Goal: Information Seeking & Learning: Learn about a topic

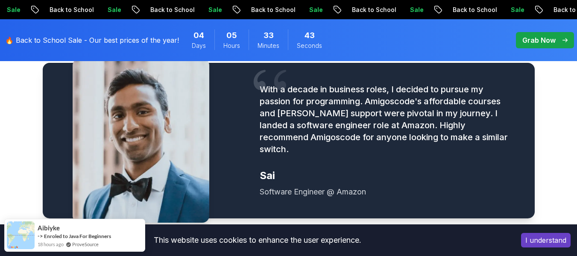
scroll to position [1068, 0]
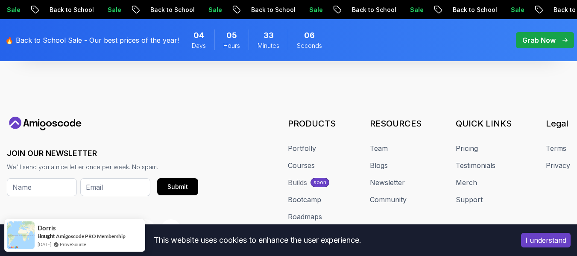
scroll to position [3386, 0]
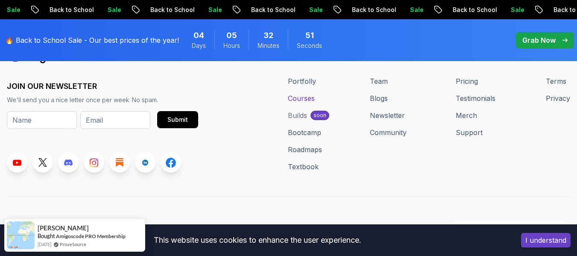
click at [302, 93] on link "Courses" at bounding box center [301, 98] width 27 height 10
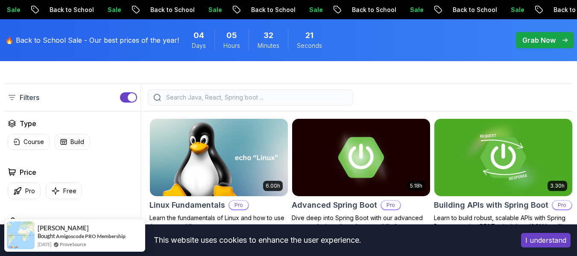
scroll to position [256, 0]
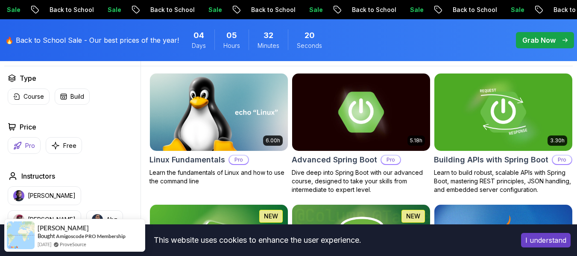
click at [29, 150] on p "Pro" at bounding box center [30, 145] width 10 height 9
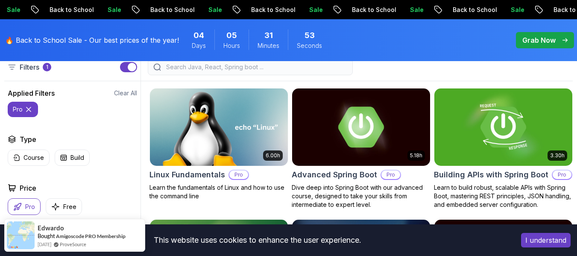
scroll to position [256, 0]
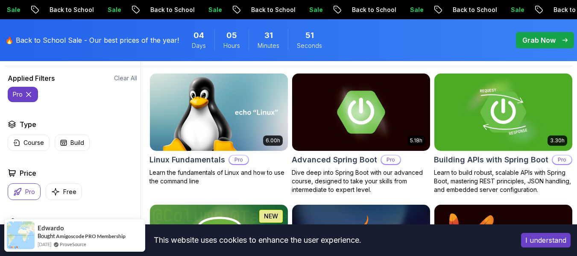
click at [329, 133] on img at bounding box center [361, 111] width 145 height 81
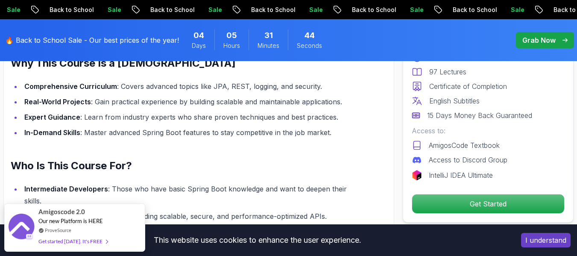
scroll to position [812, 0]
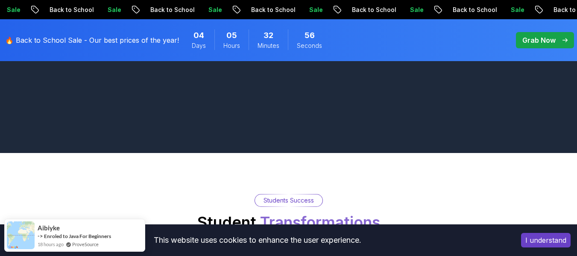
scroll to position [1111, 0]
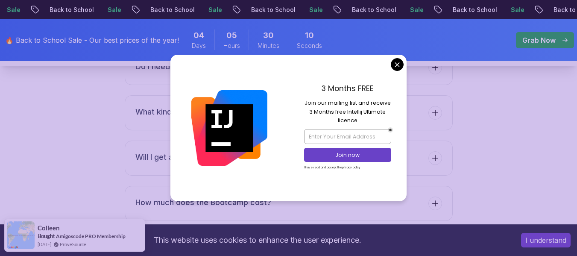
scroll to position [3461, 0]
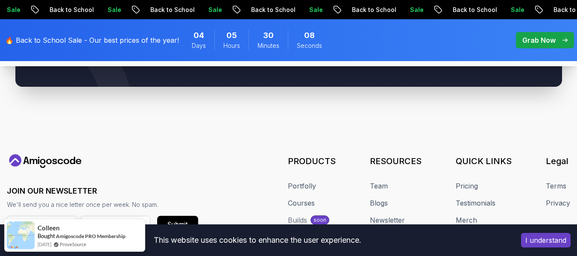
scroll to position [4307, 0]
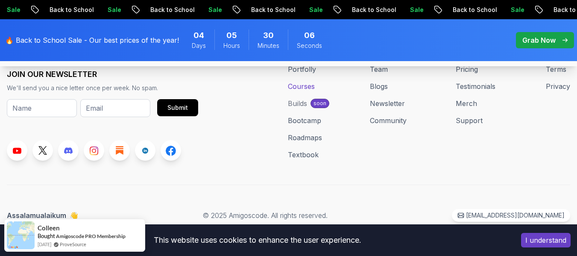
click at [315, 86] on link "Courses" at bounding box center [301, 86] width 27 height 10
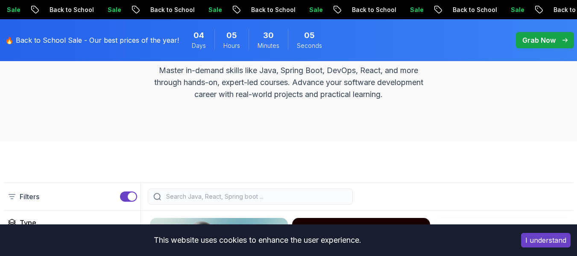
scroll to position [256, 0]
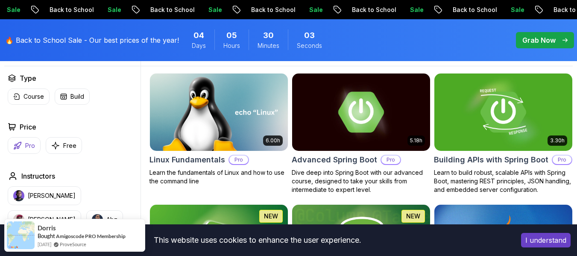
click at [25, 150] on p "Pro" at bounding box center [30, 145] width 10 height 9
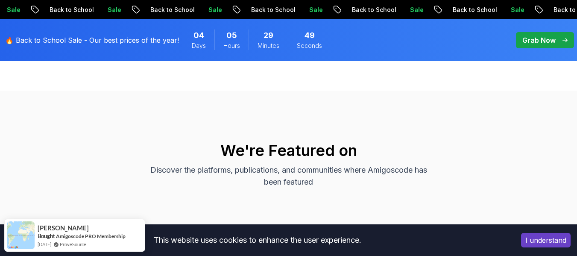
scroll to position [1923, 0]
